Goal: Transaction & Acquisition: Purchase product/service

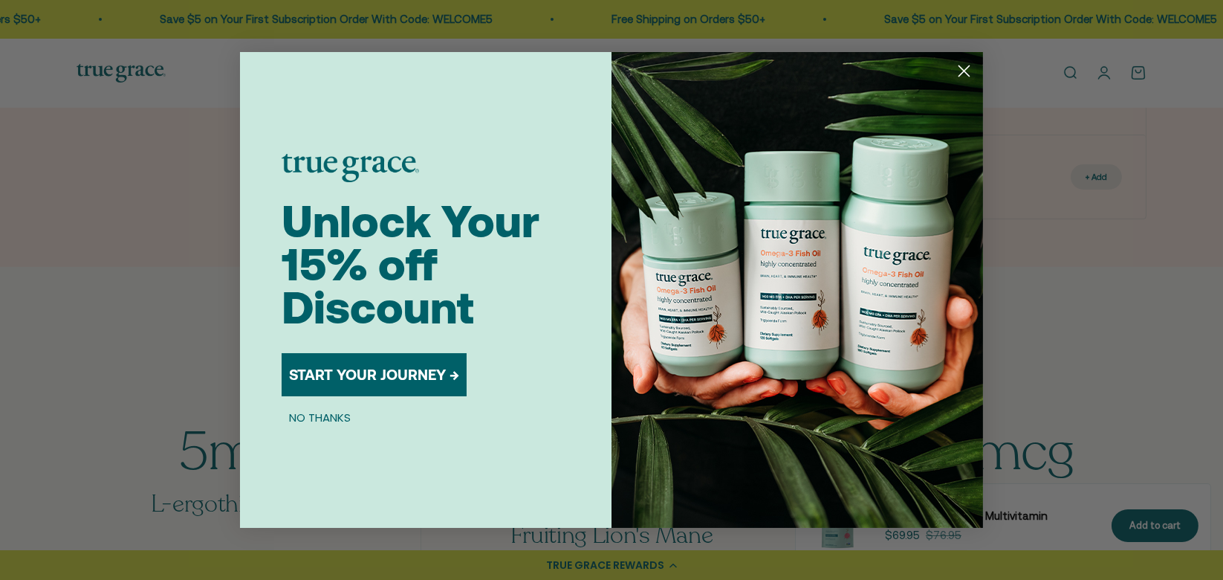
scroll to position [991, 0]
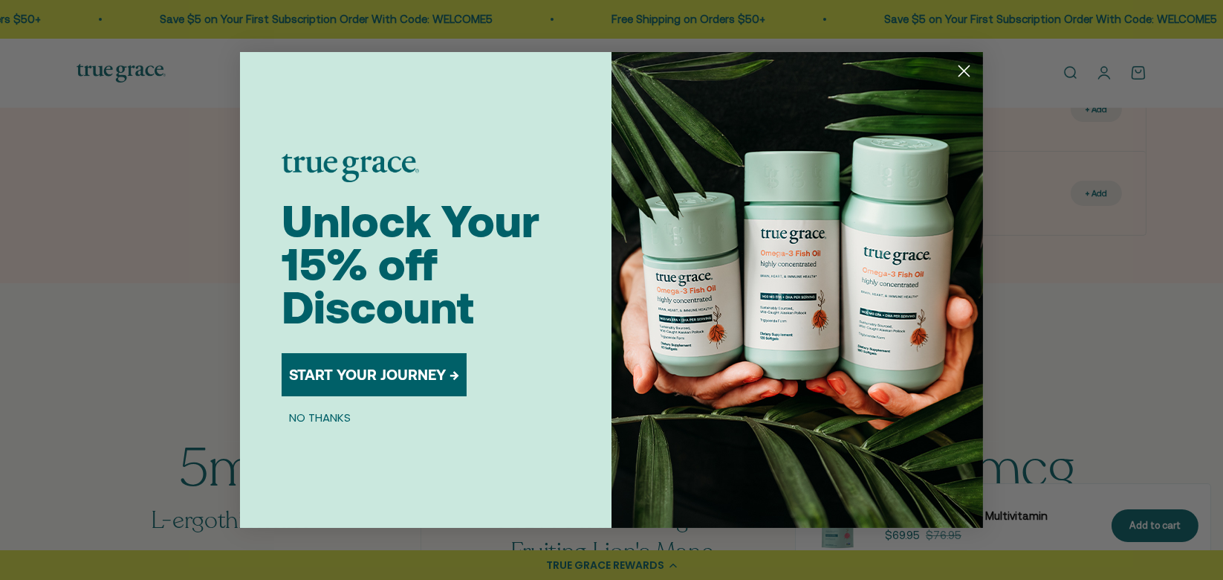
click at [969, 66] on icon "Close dialog" at bounding box center [965, 71] width 10 height 10
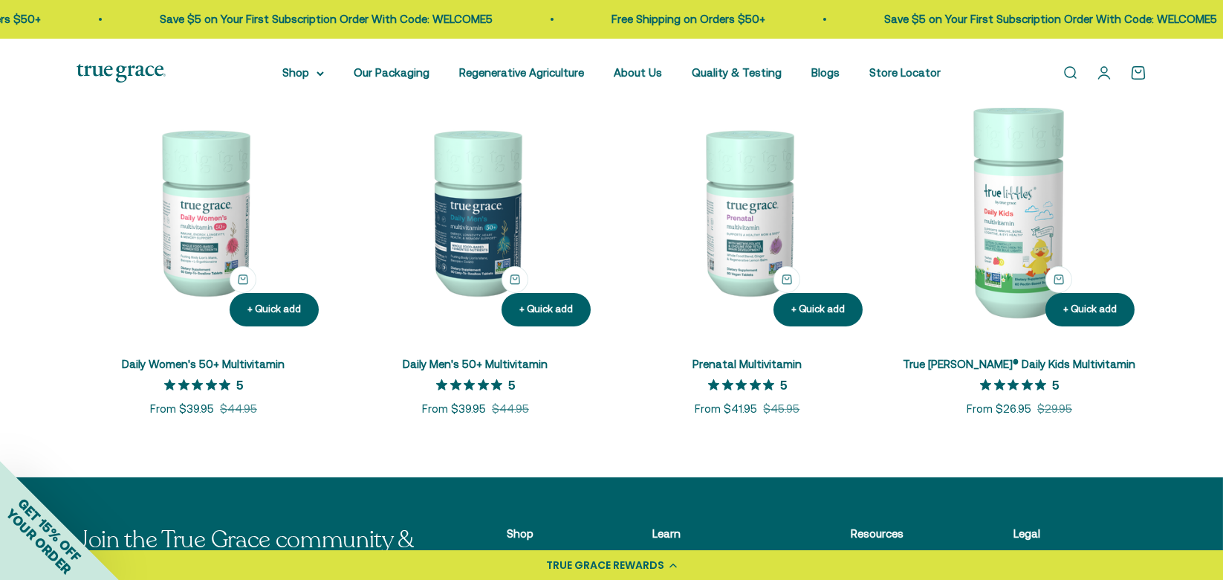
scroll to position [720, 0]
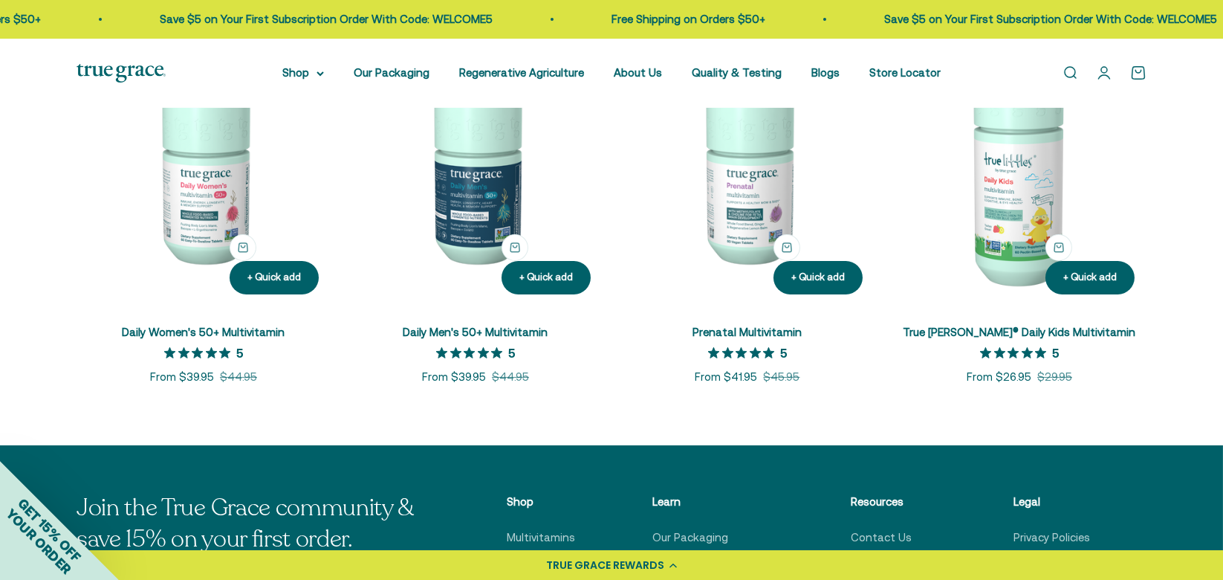
click at [206, 352] on icon "5 out 5 stars rating in total 8 reviews" at bounding box center [211, 352] width 11 height 11
click at [204, 329] on link "Daily Women's 50+ Multivitamin" at bounding box center [204, 332] width 163 height 13
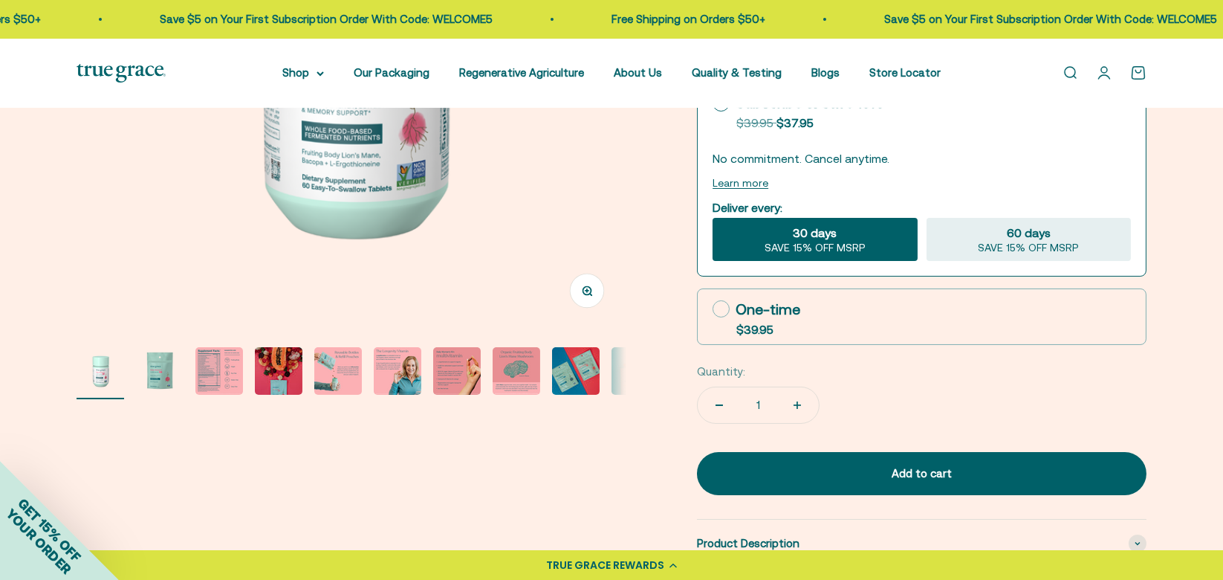
scroll to position [405, 0]
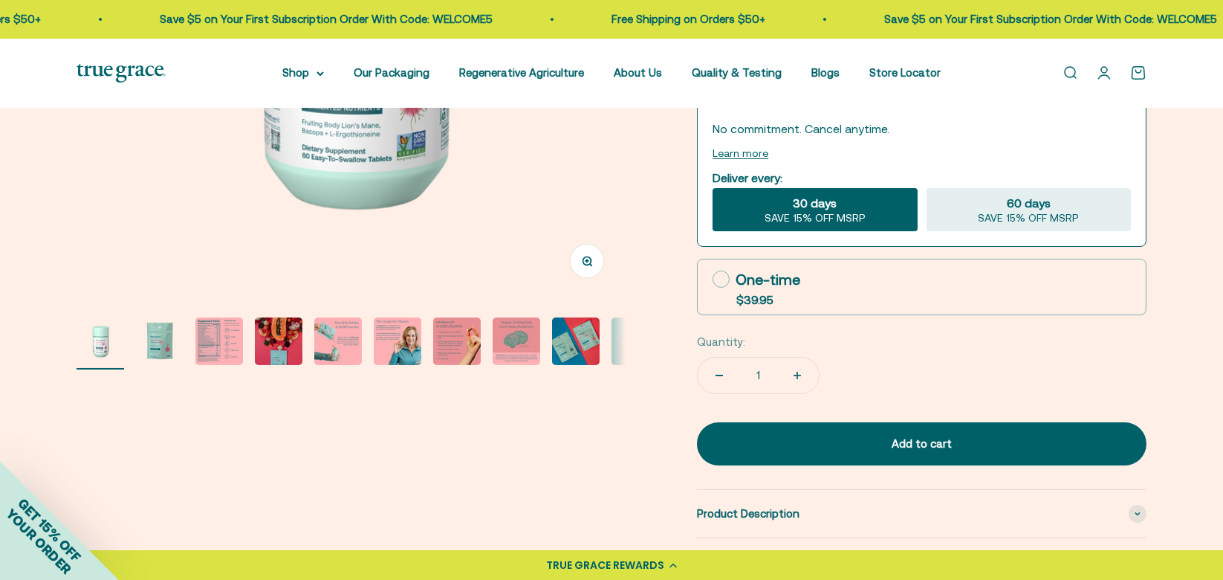
click at [447, 327] on img "Go to item 7" at bounding box center [457, 341] width 48 height 48
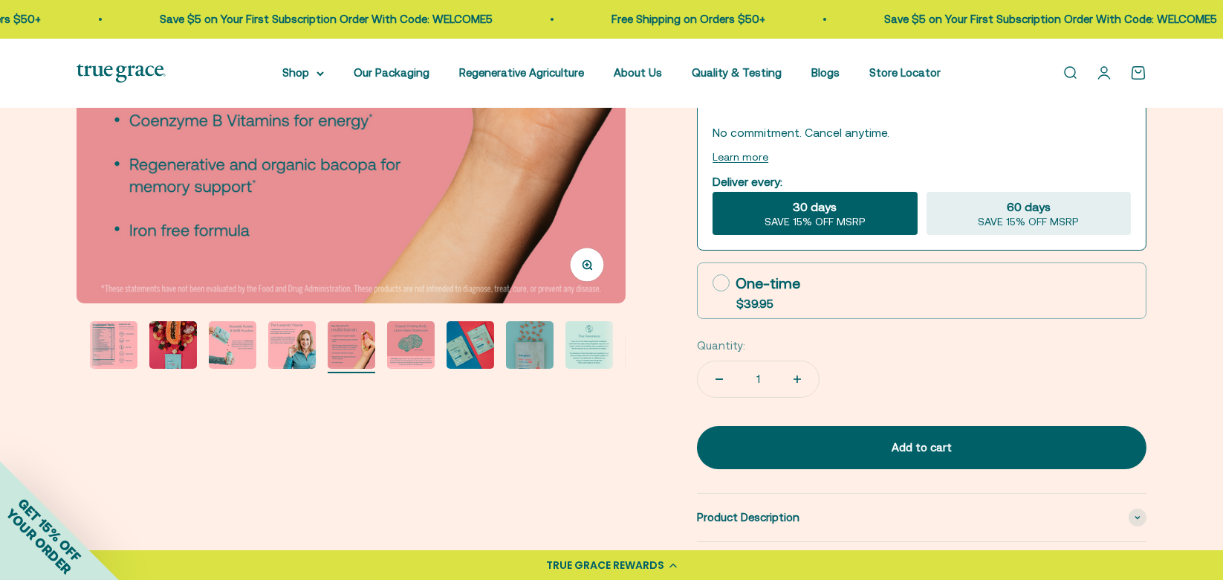
scroll to position [450, 0]
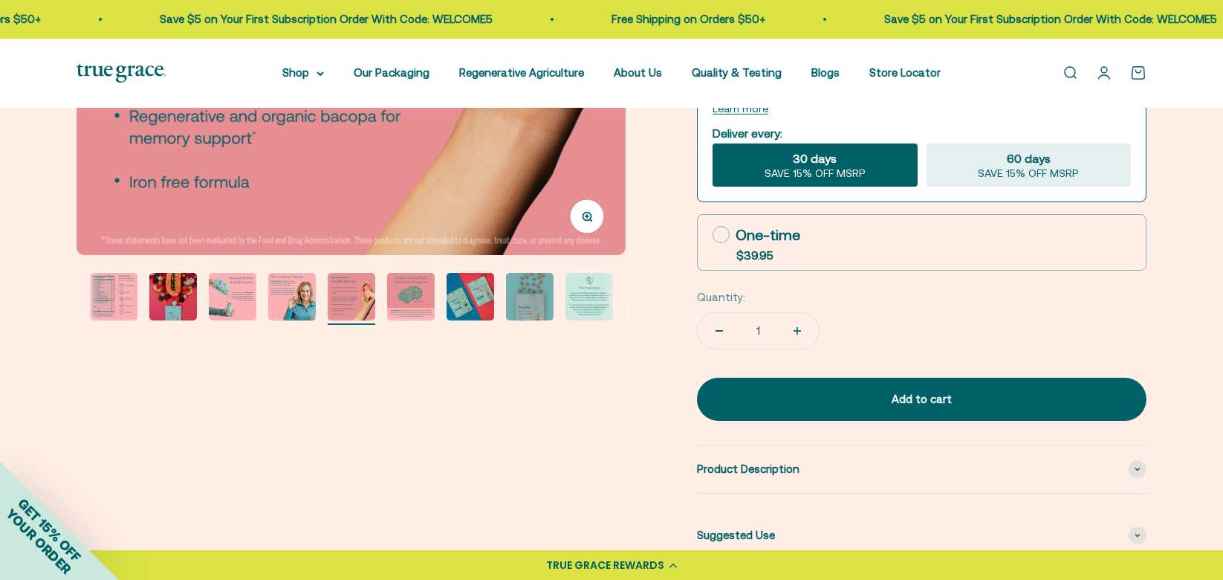
click at [467, 286] on img "Go to item 9" at bounding box center [471, 297] width 48 height 48
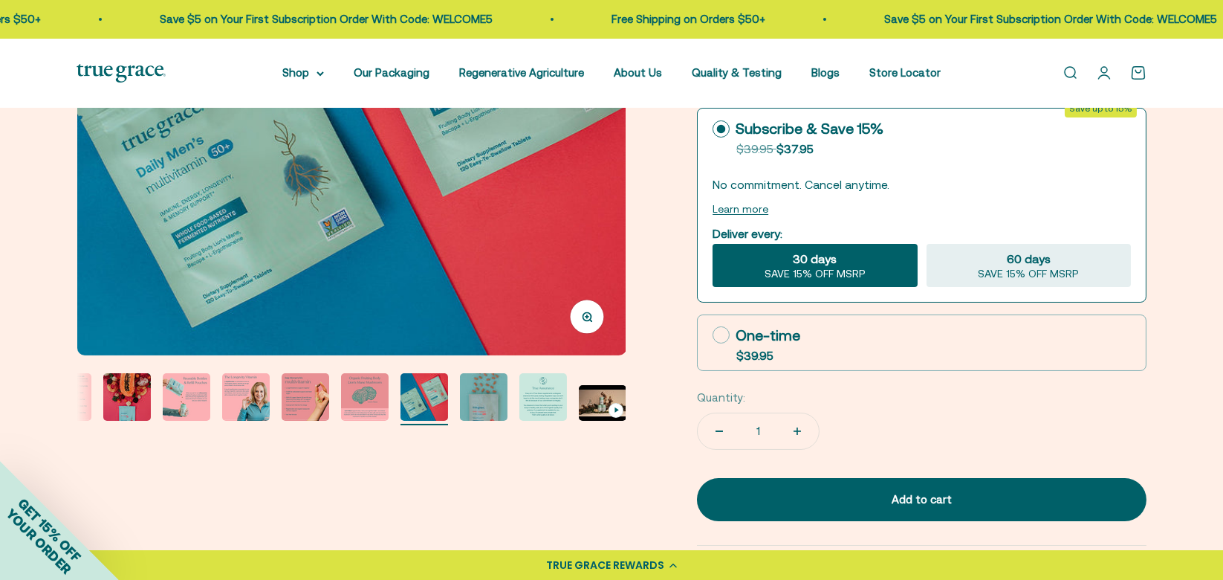
scroll to position [360, 0]
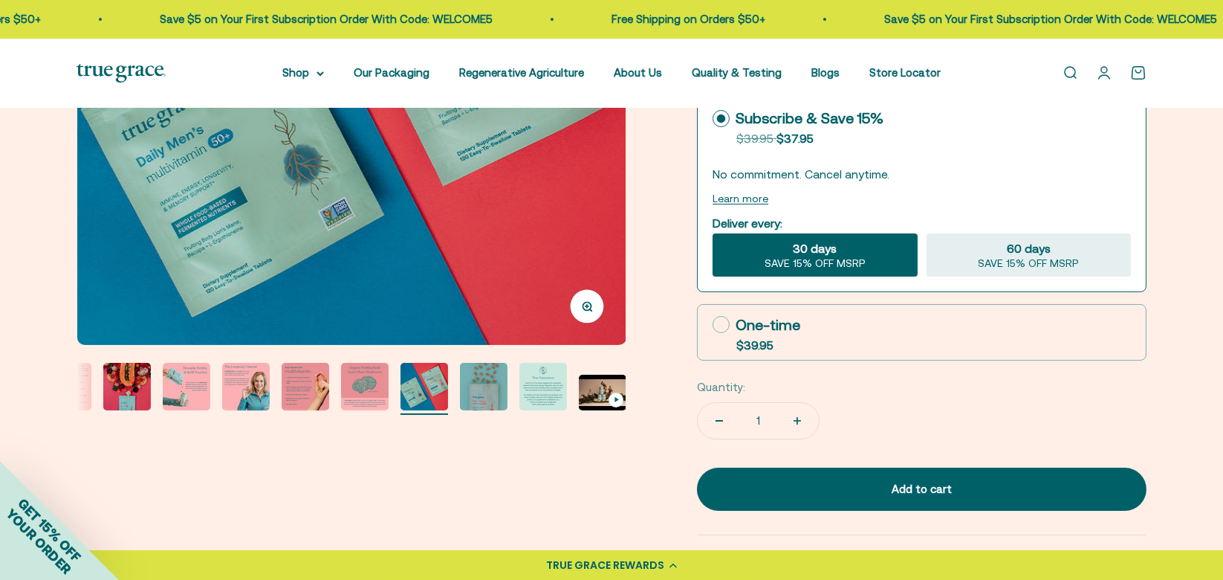
click at [538, 376] on img "Go to item 11" at bounding box center [544, 387] width 48 height 48
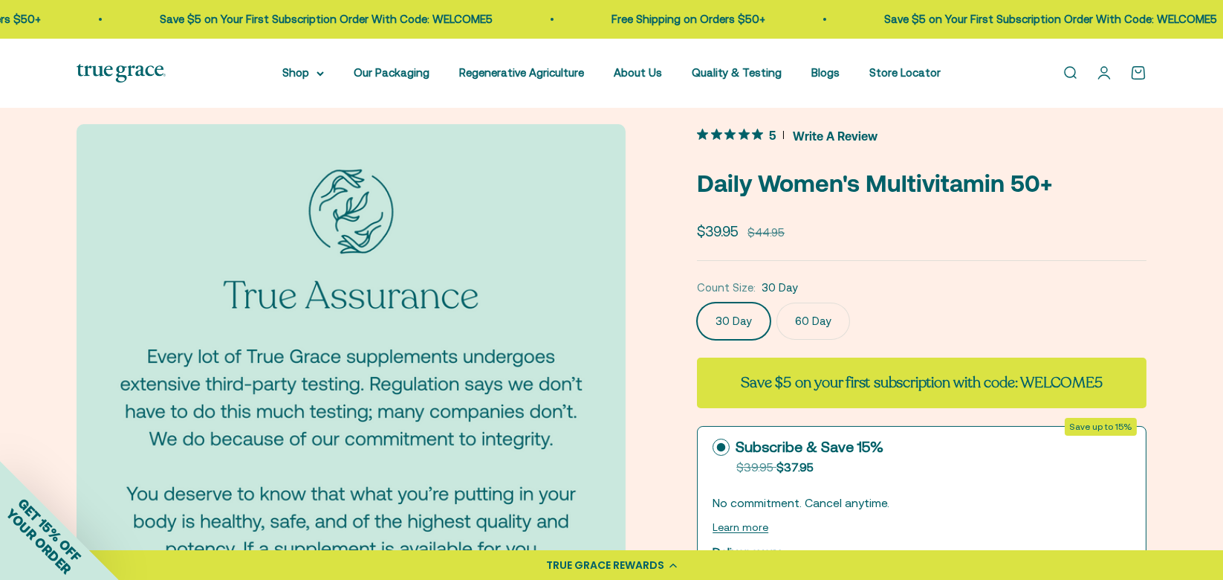
scroll to position [0, 0]
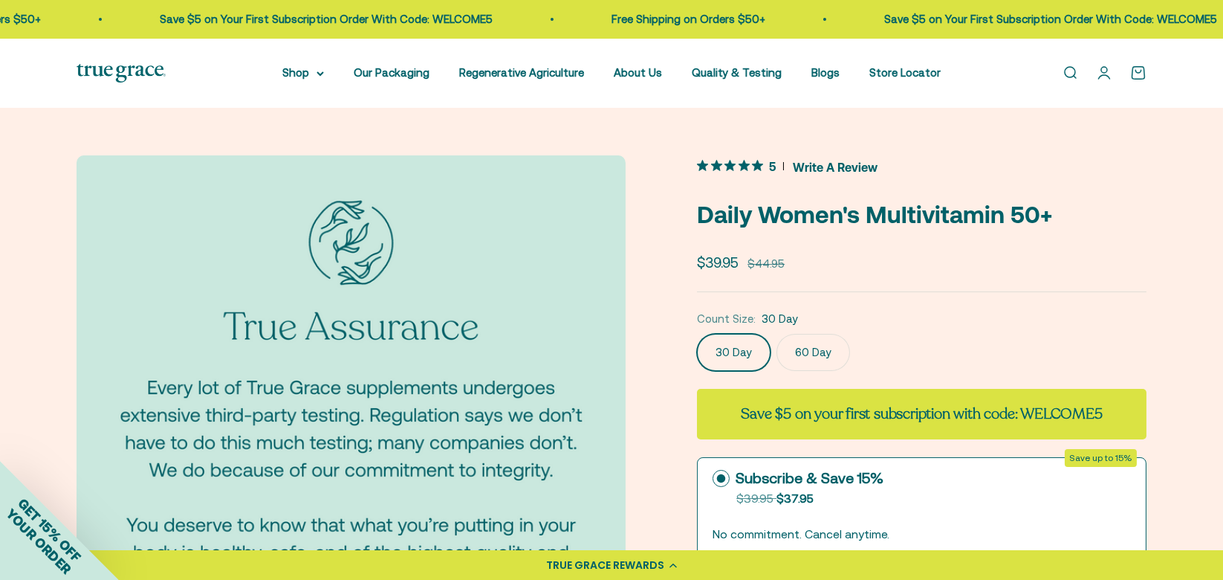
click at [746, 169] on icon "5 out 5 stars rating in total 8 reviews. Jump to reviews." at bounding box center [744, 165] width 11 height 11
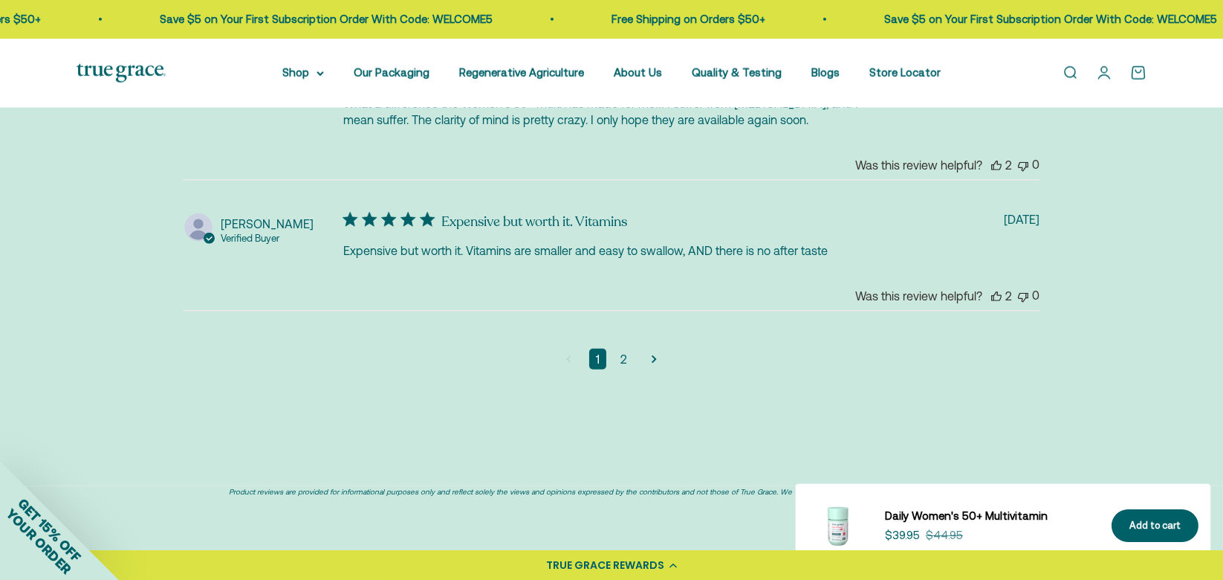
scroll to position [3869, 0]
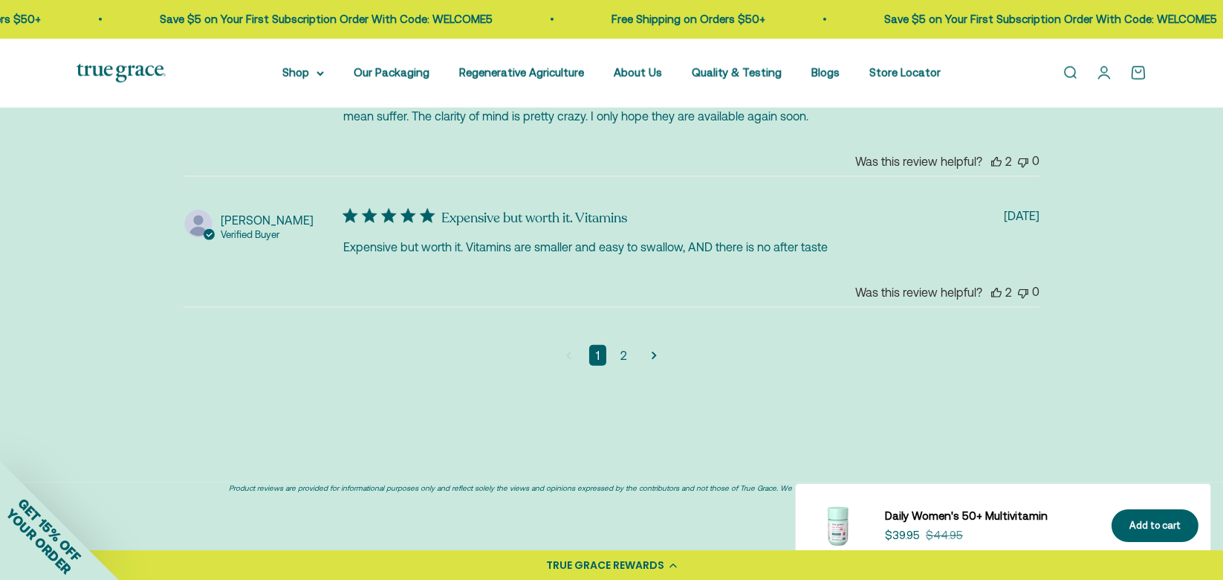
click at [619, 354] on link "2" at bounding box center [624, 355] width 20 height 21
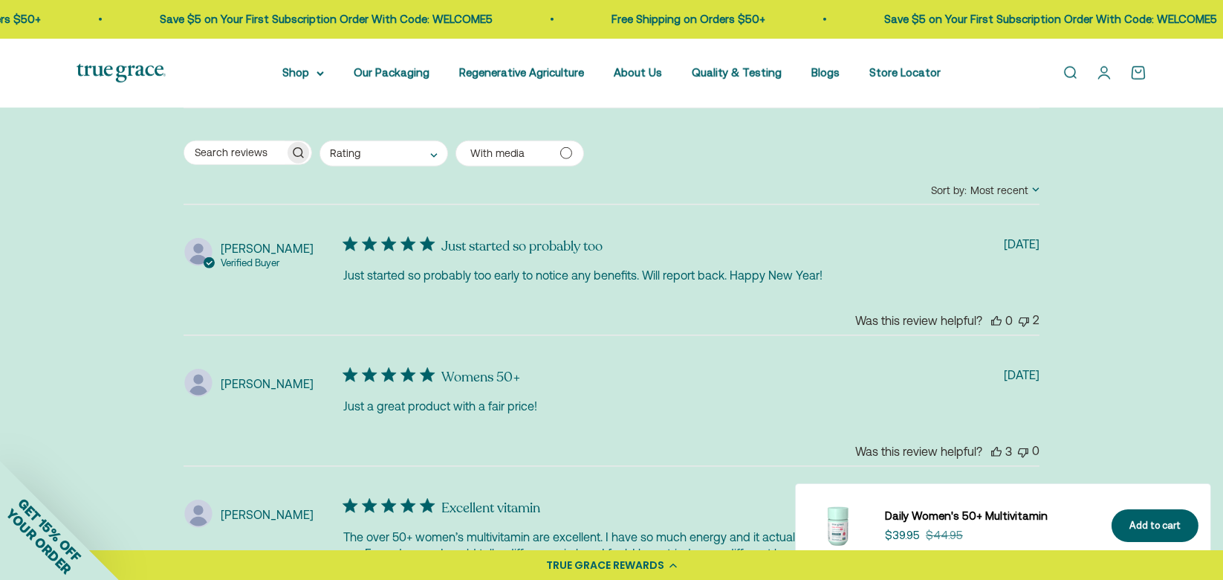
scroll to position [3328, 0]
